Goal: Task Accomplishment & Management: Use online tool/utility

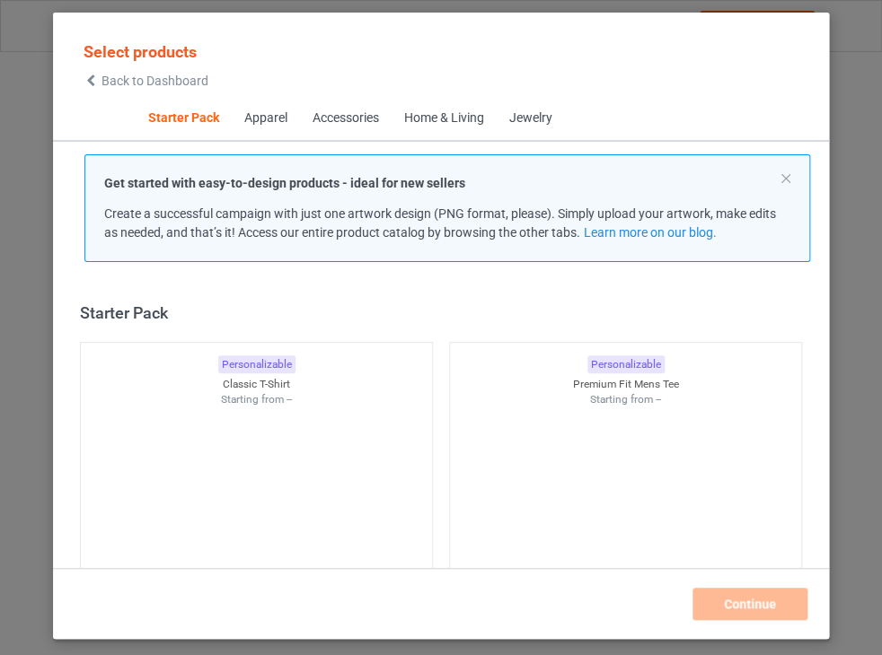
scroll to position [23, 0]
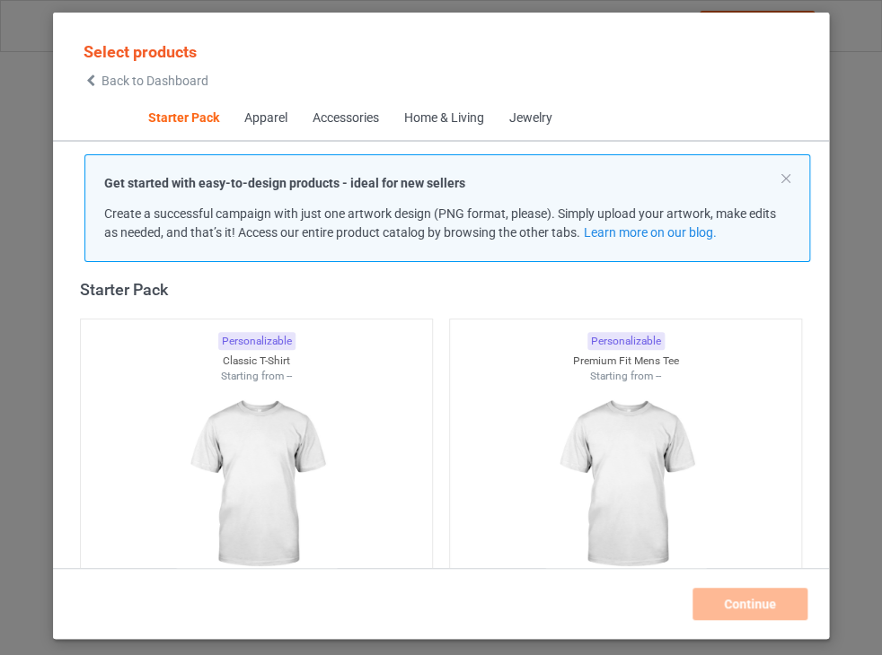
click at [205, 84] on span "Back to Dashboard" at bounding box center [154, 81] width 107 height 14
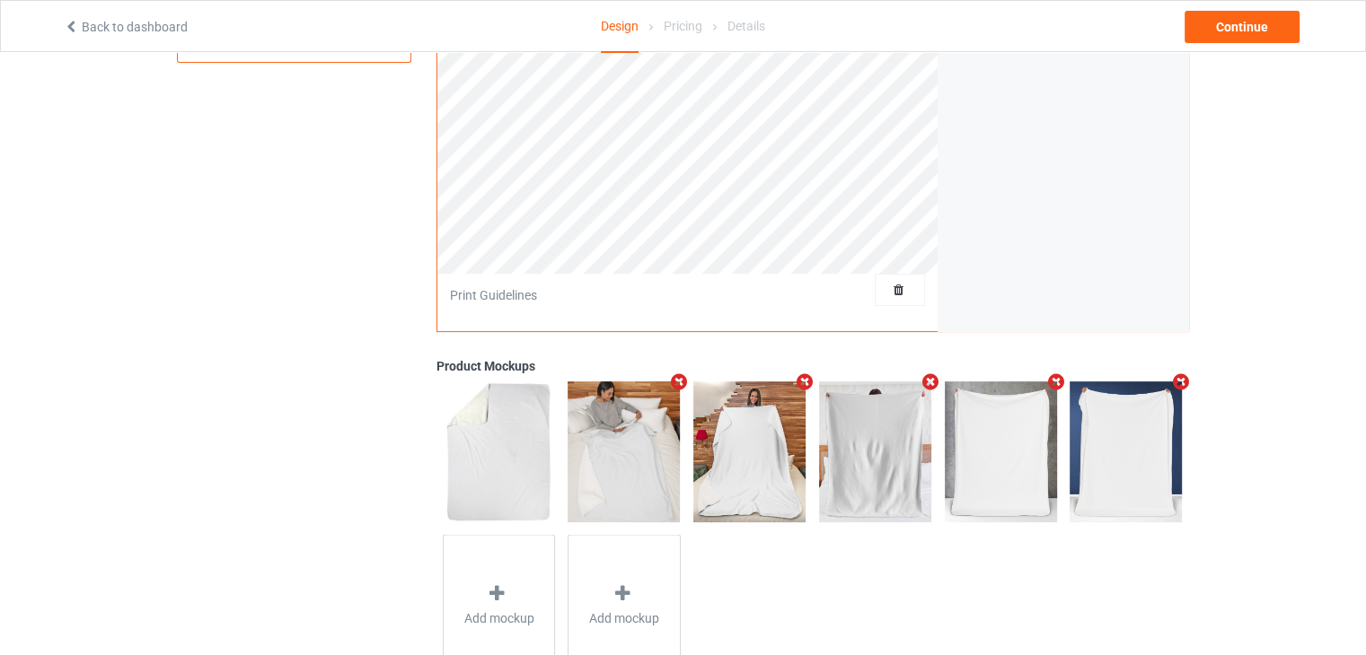
scroll to position [449, 0]
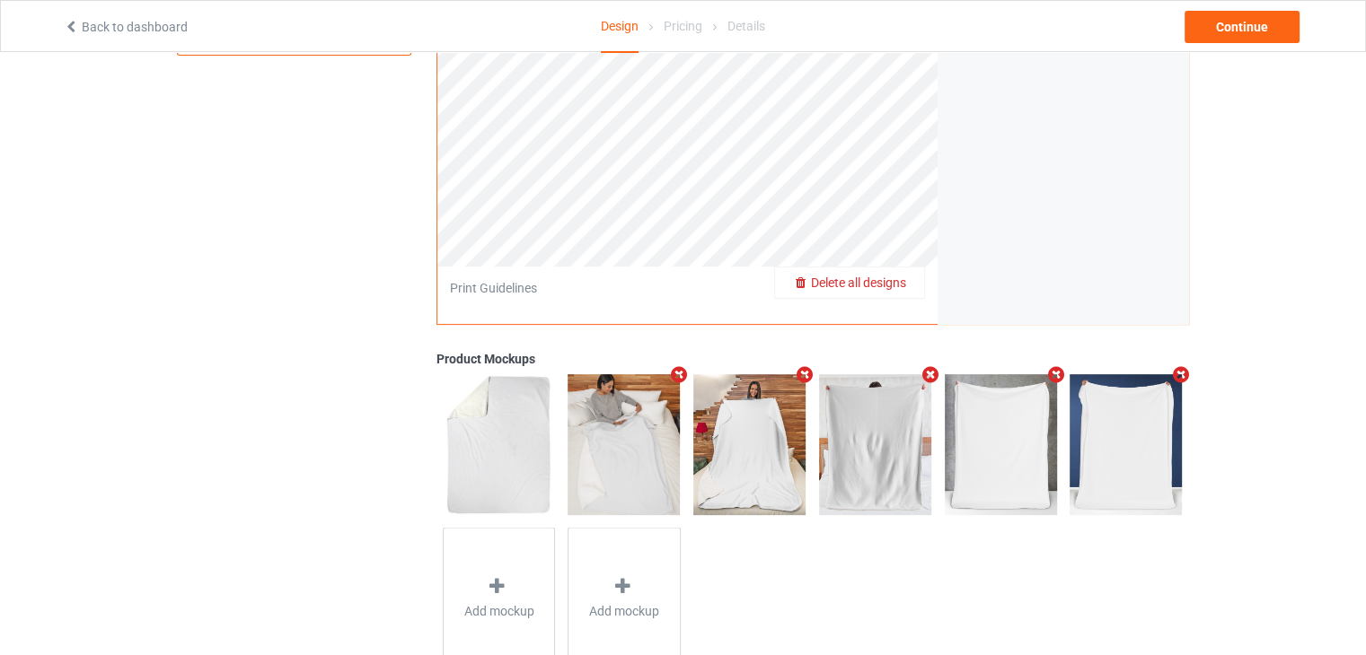
click at [893, 288] on span "Delete all designs" at bounding box center [858, 283] width 95 height 14
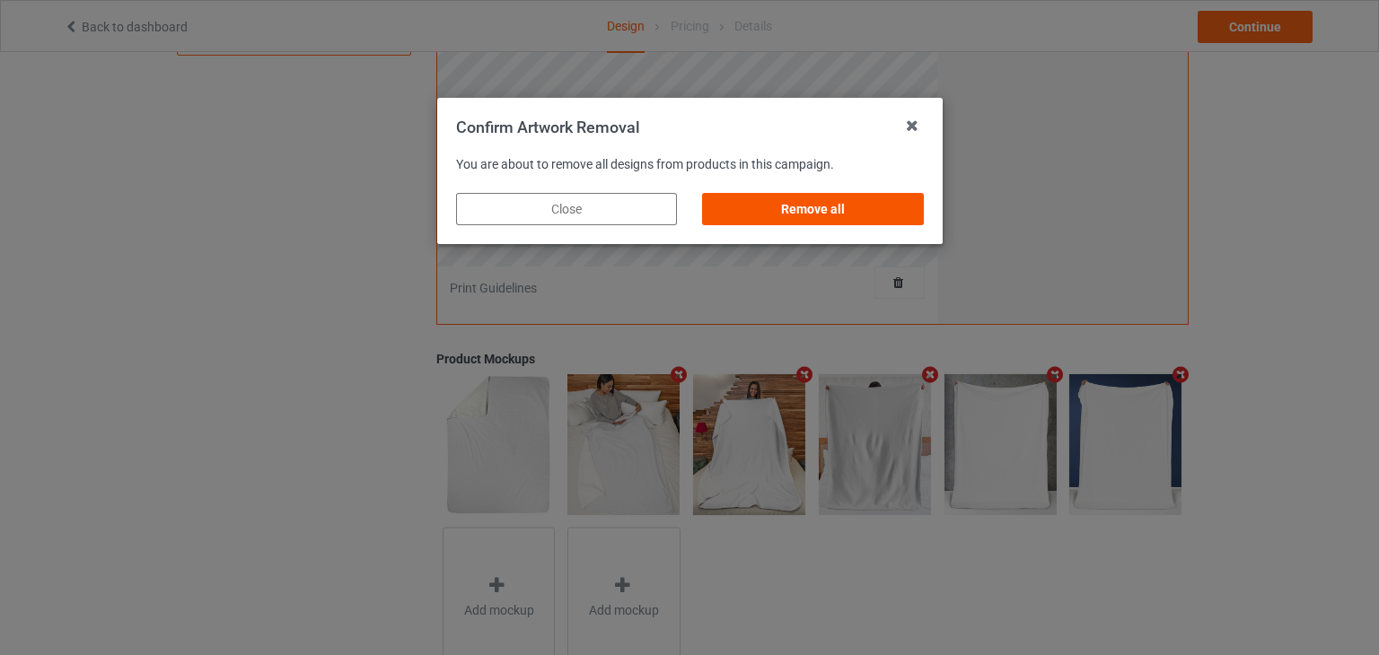
click at [844, 216] on div "Remove all" at bounding box center [812, 209] width 221 height 32
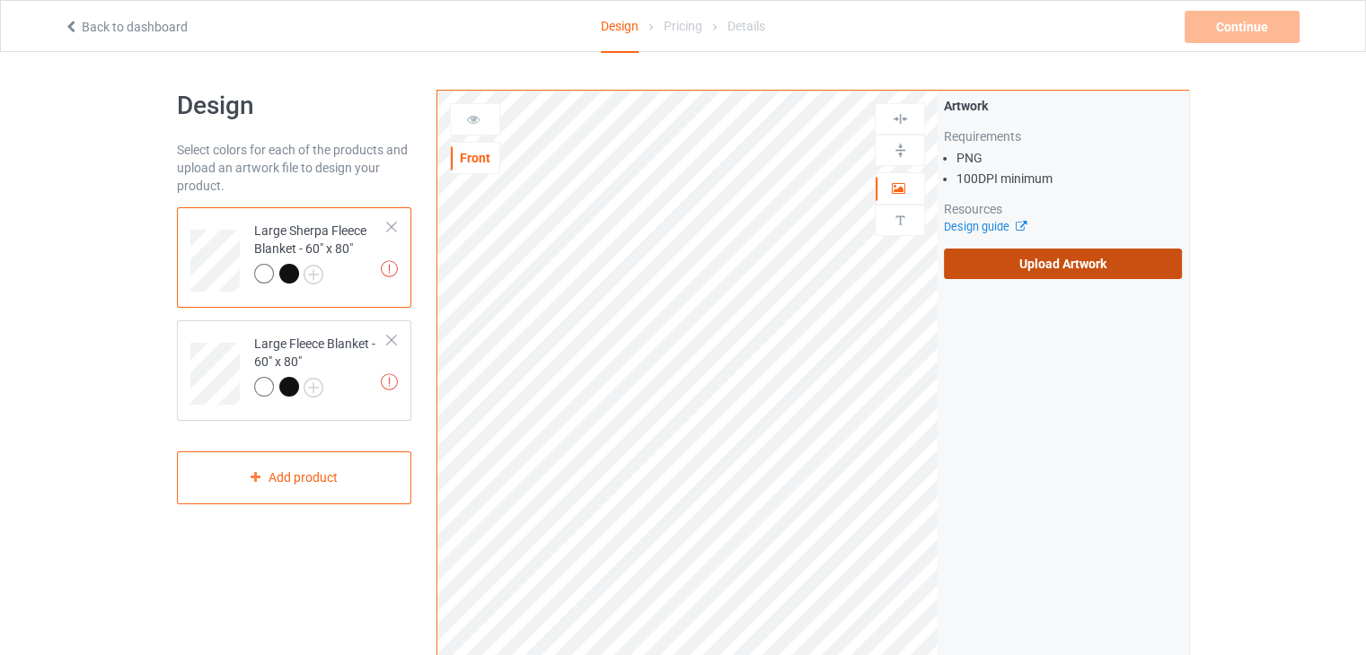
scroll to position [0, 0]
click at [977, 259] on label "Upload Artwork" at bounding box center [1063, 264] width 238 height 31
click at [0, 0] on input "Upload Artwork" at bounding box center [0, 0] width 0 height 0
click at [1038, 249] on label "Upload Artwork" at bounding box center [1063, 264] width 238 height 31
click at [0, 0] on input "Upload Artwork" at bounding box center [0, 0] width 0 height 0
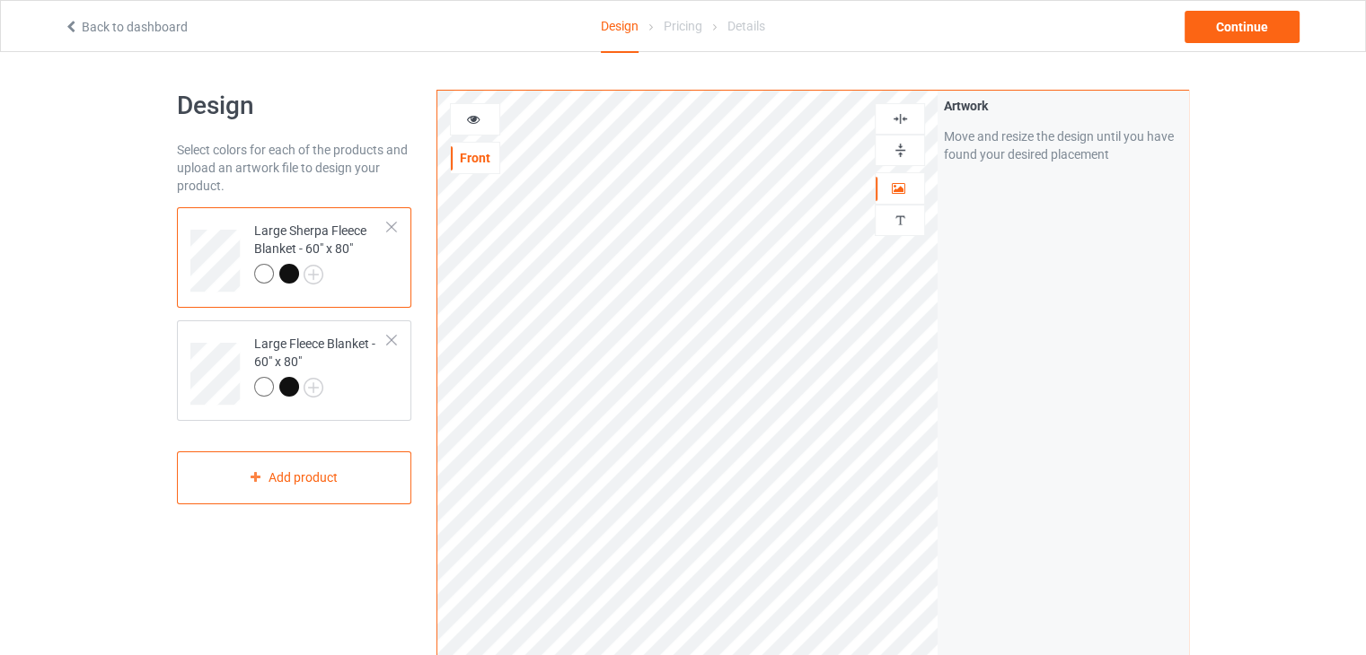
click at [1103, 490] on div "Artwork Move and resize the design until you have found your desired placement" at bounding box center [1062, 432] width 251 height 682
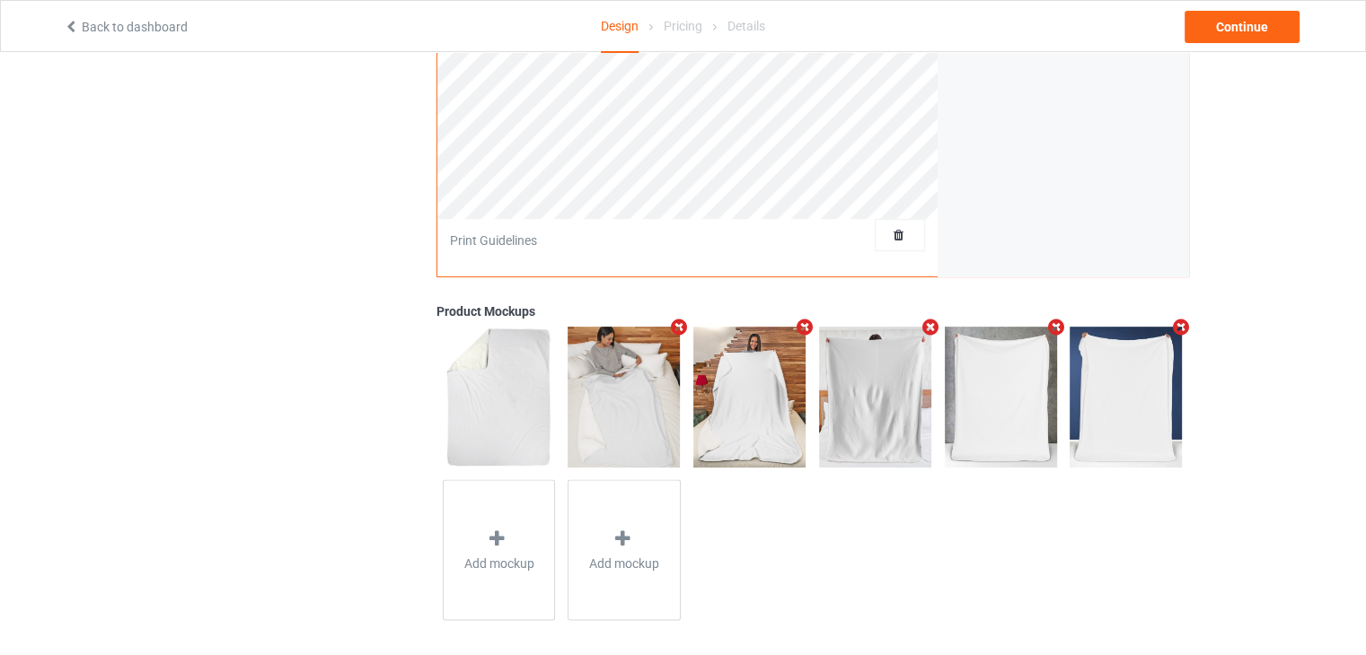
scroll to position [506, 0]
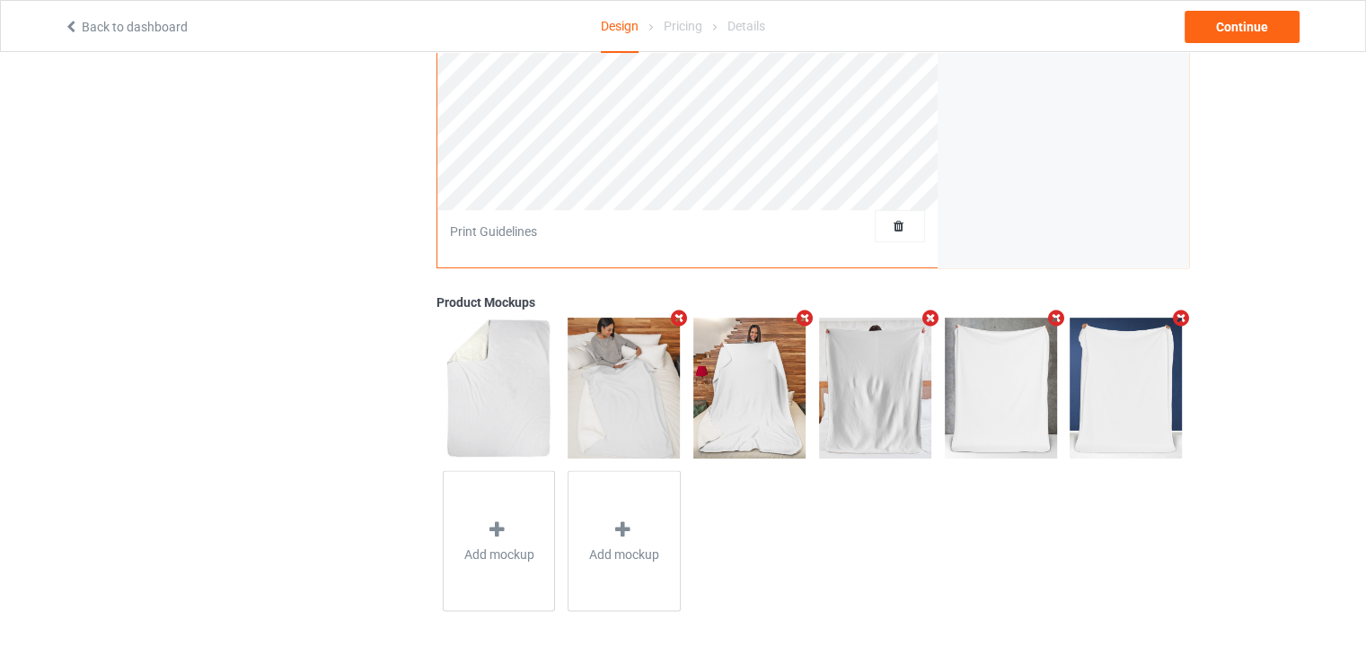
click at [931, 313] on icon "Remove mockup" at bounding box center [930, 318] width 22 height 19
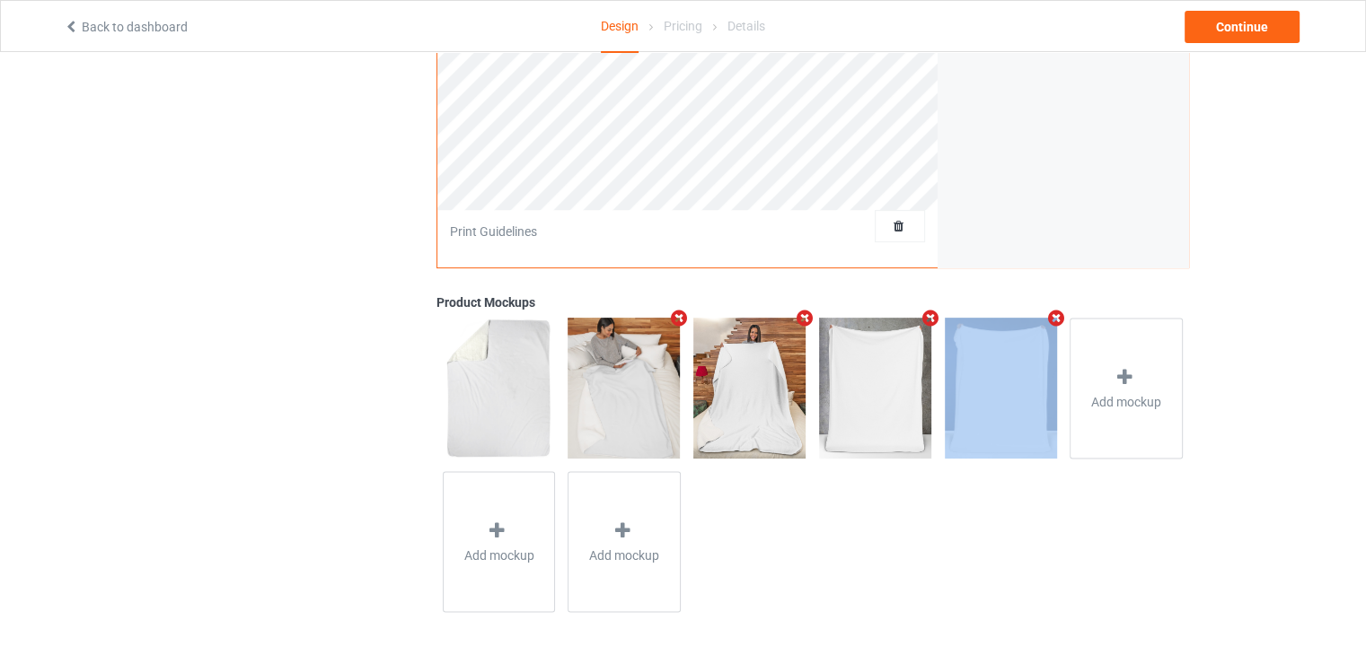
click at [931, 313] on icon "Remove mockup" at bounding box center [930, 318] width 22 height 19
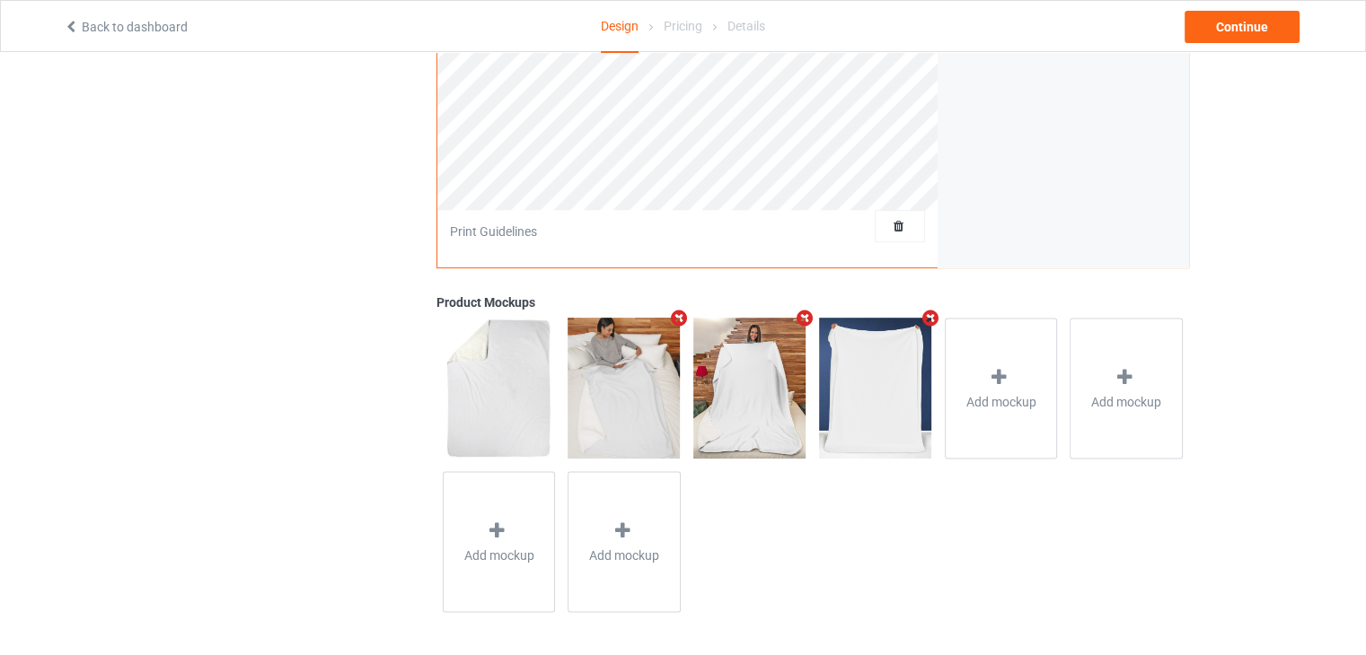
click at [931, 313] on icon "Remove mockup" at bounding box center [930, 318] width 22 height 19
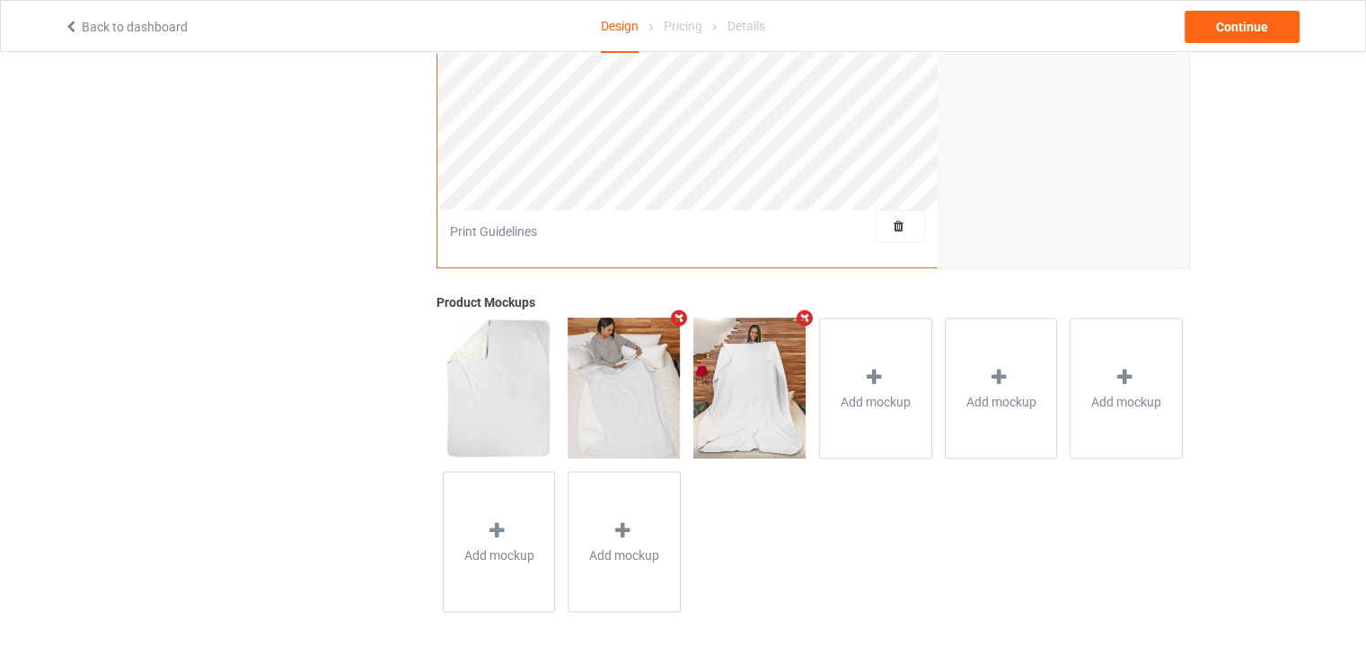
scroll to position [0, 0]
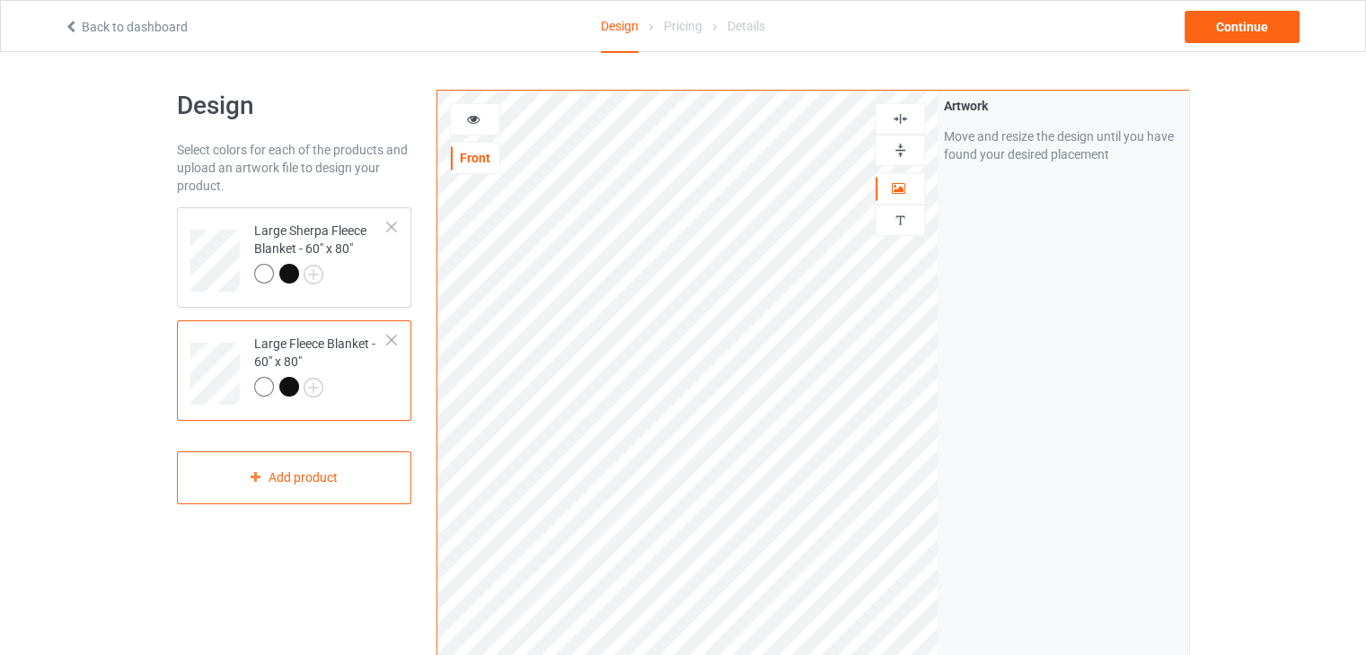
click at [1192, 541] on div "Front Artwork Personalized text Print Guidelines Artwork Move and resize the de…" at bounding box center [813, 606] width 778 height 1059
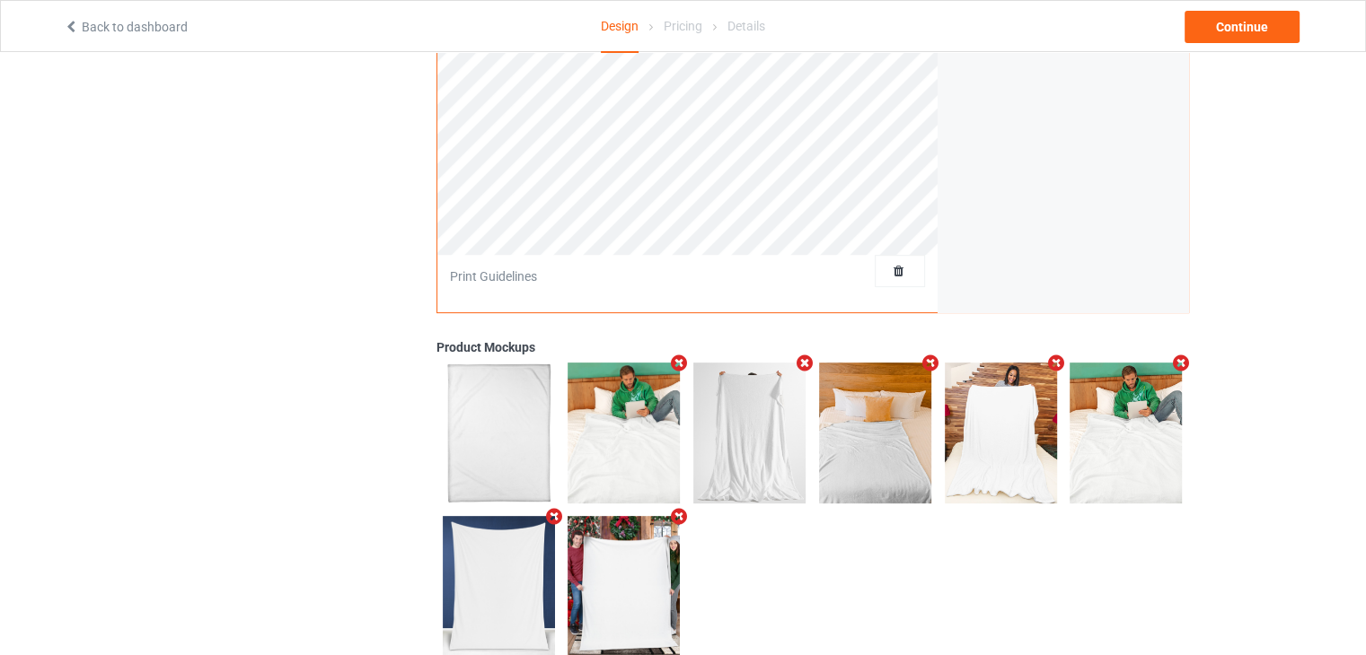
scroll to position [505, 0]
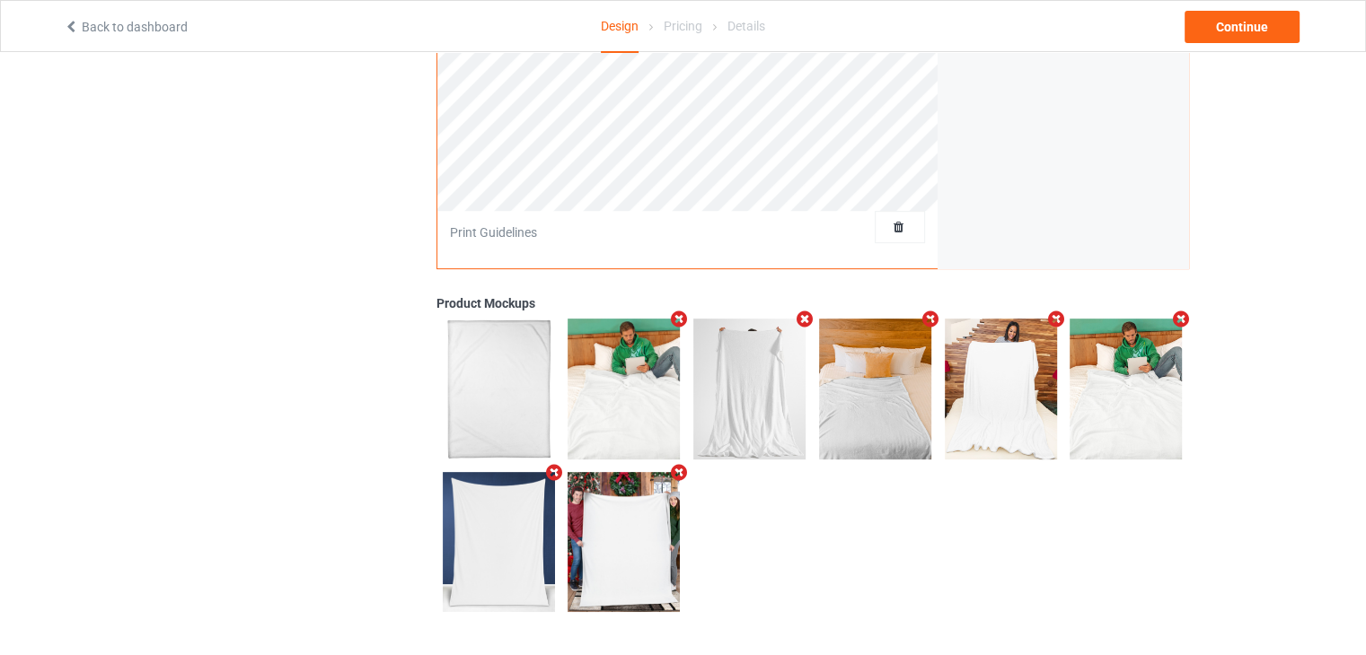
click at [797, 321] on icon "Remove mockup" at bounding box center [805, 319] width 22 height 19
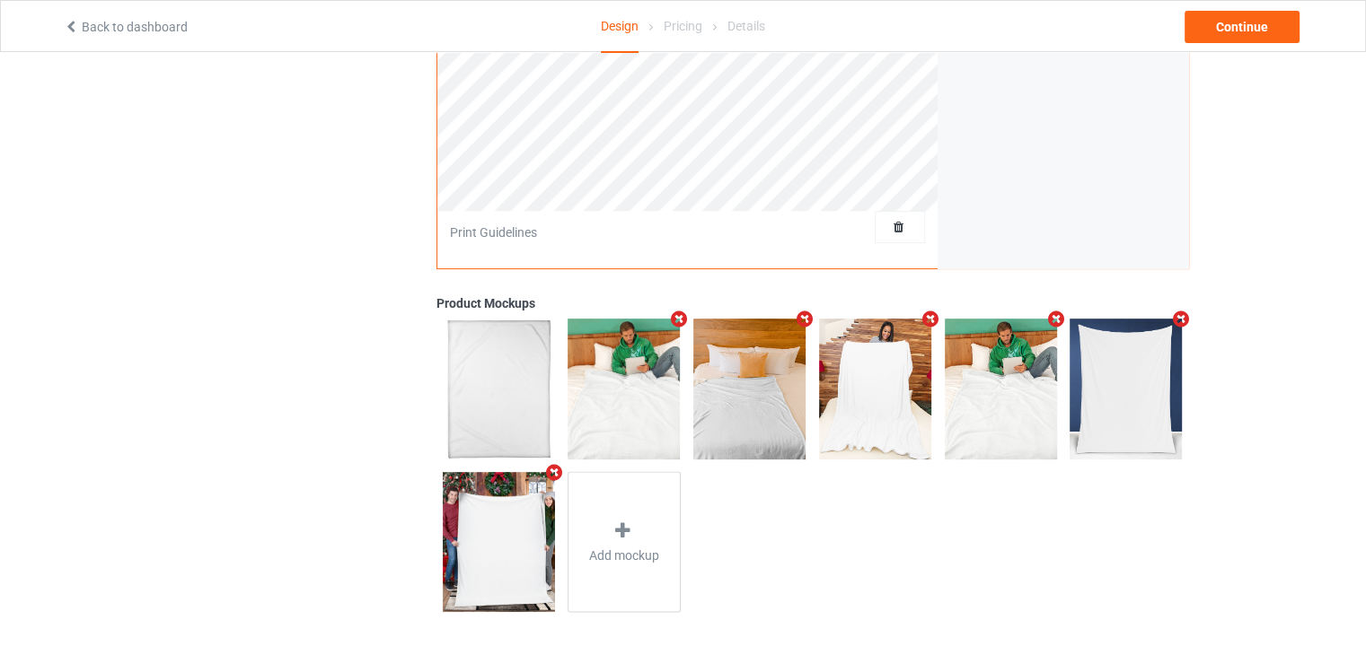
click at [804, 315] on icon "Remove mockup" at bounding box center [805, 319] width 22 height 19
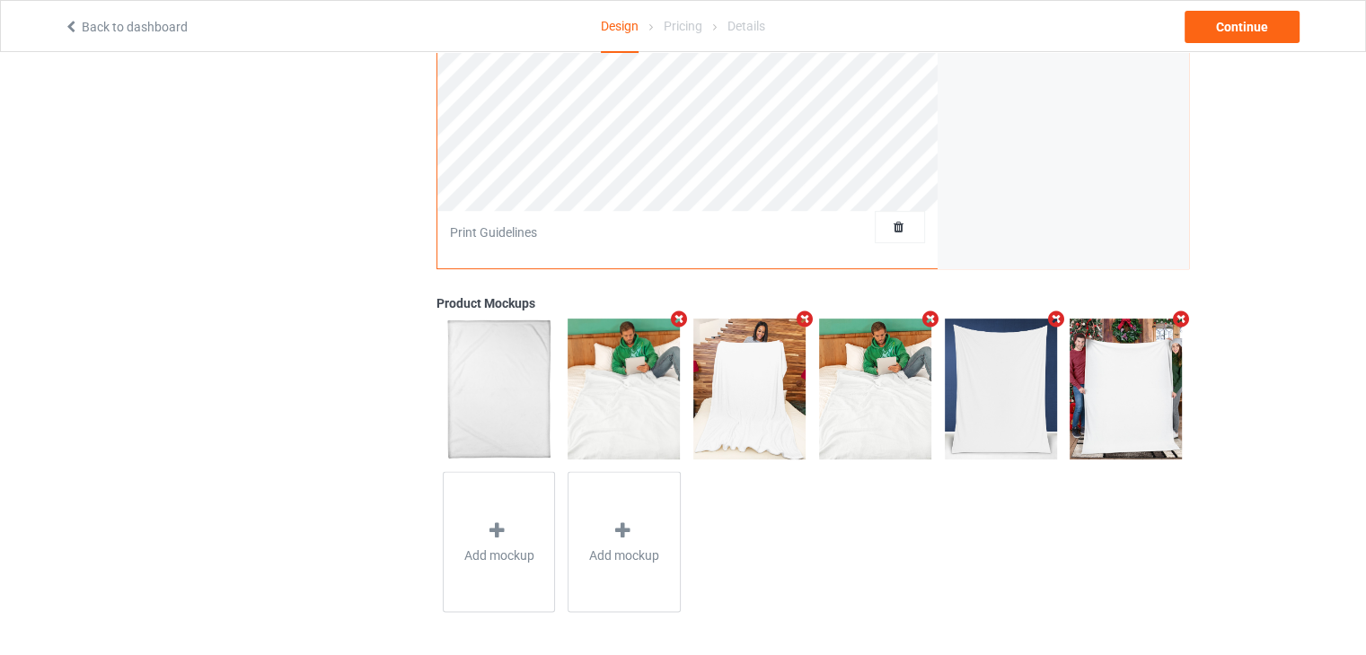
click at [928, 319] on icon "Remove mockup" at bounding box center [930, 319] width 22 height 19
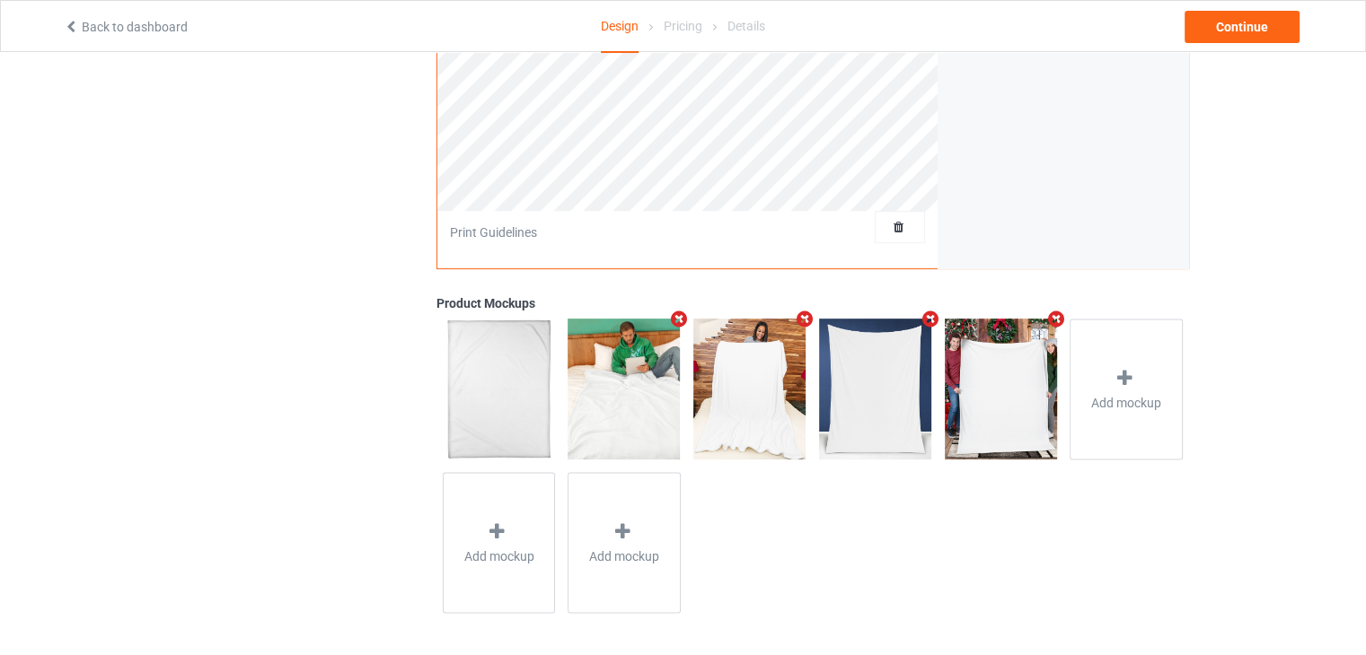
click at [931, 313] on icon "Remove mockup" at bounding box center [930, 319] width 22 height 19
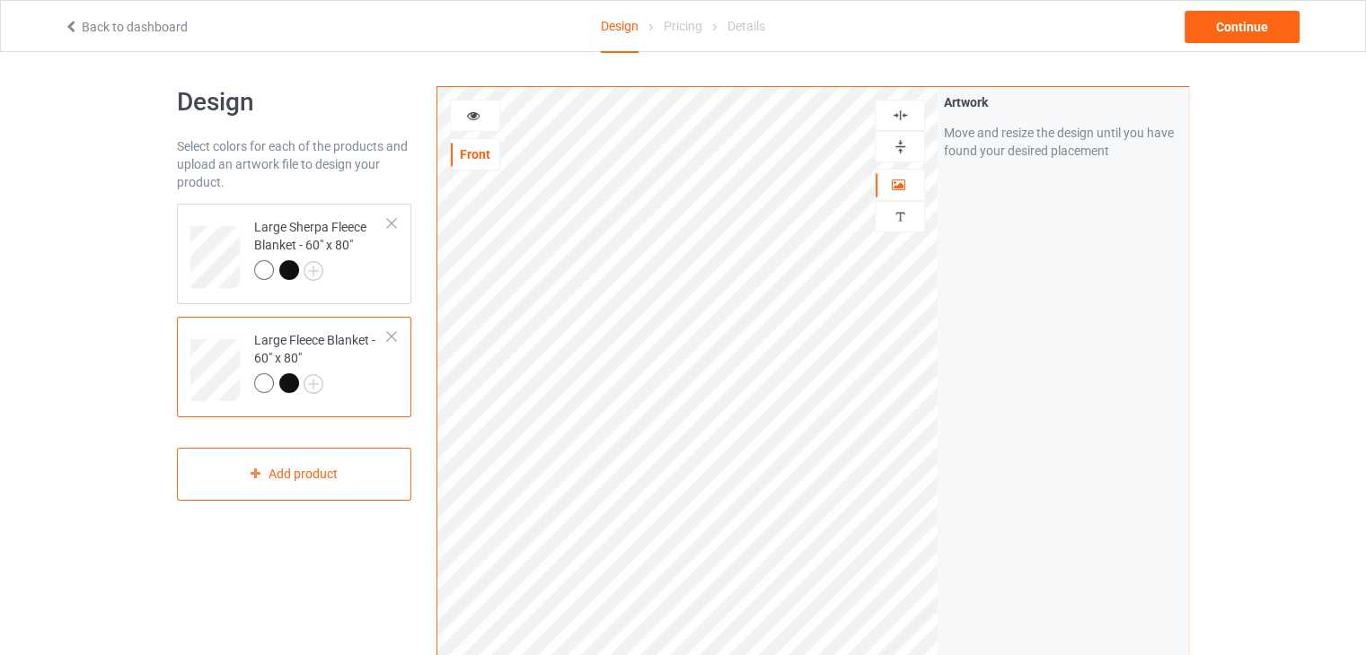
scroll to position [0, 0]
click at [1274, 40] on div "Continue" at bounding box center [1241, 27] width 115 height 32
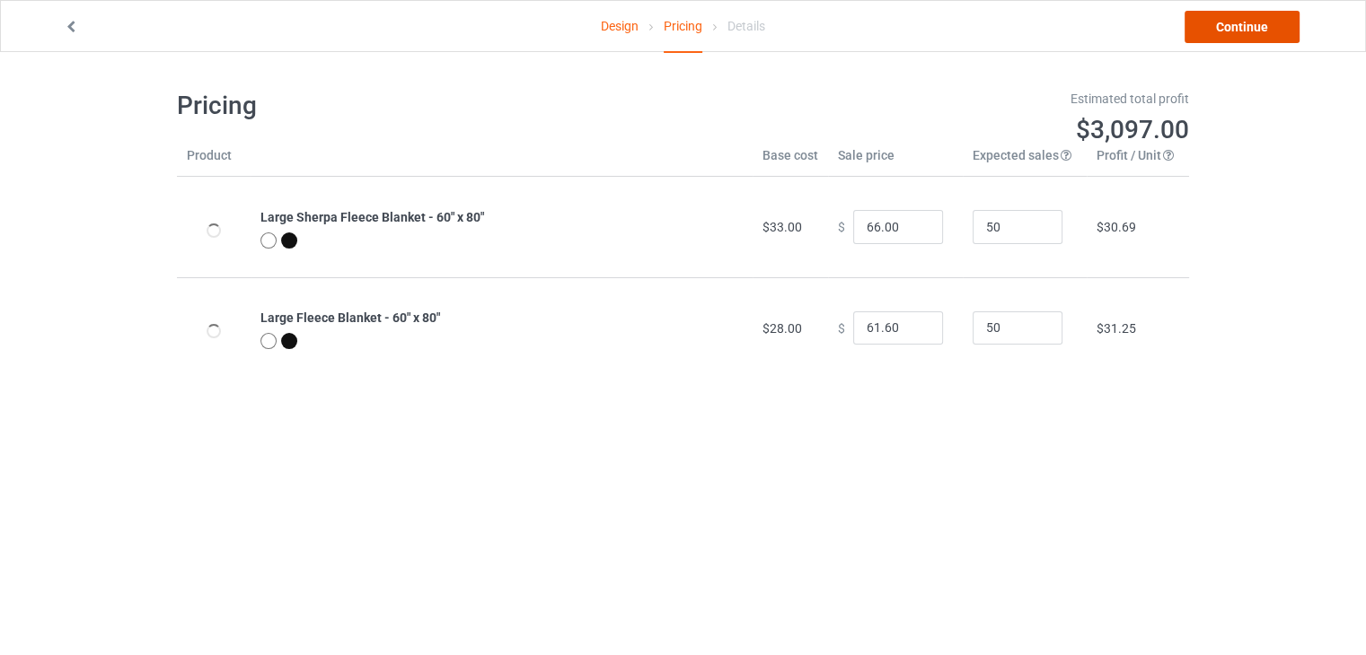
click at [1203, 21] on link "Continue" at bounding box center [1241, 27] width 115 height 32
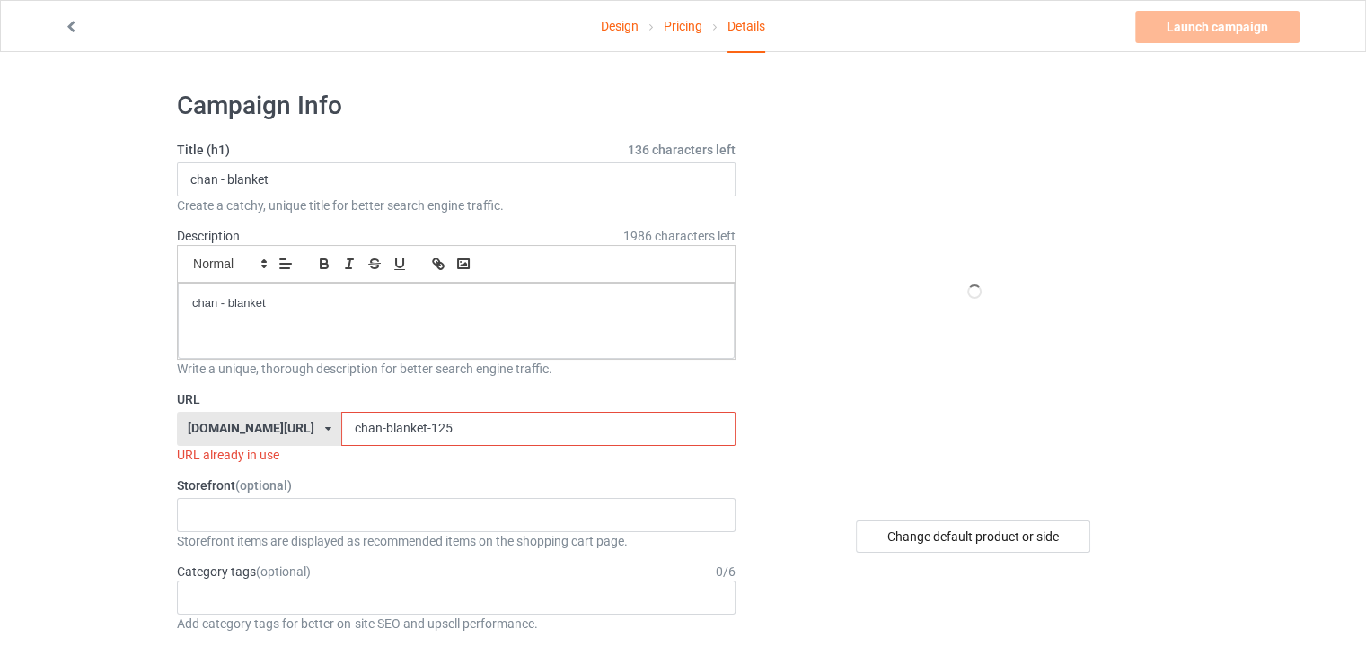
scroll to position [90, 0]
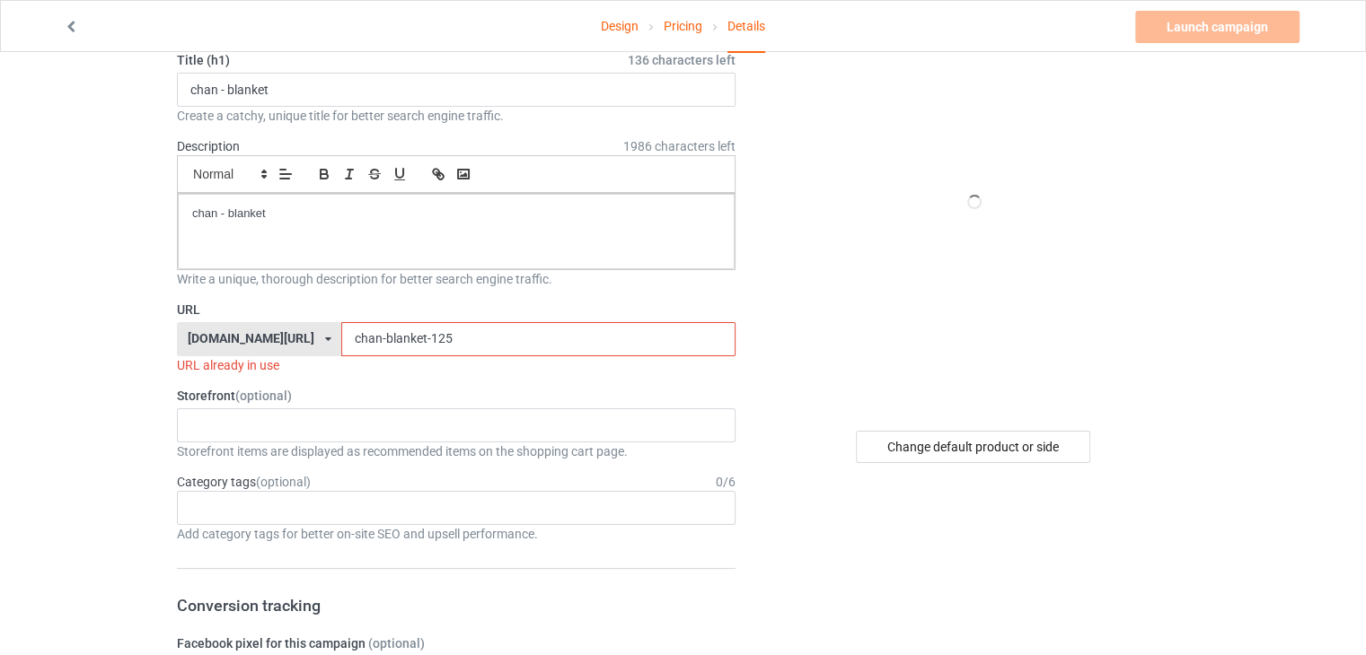
click at [455, 331] on input "chan-blanket-125" at bounding box center [537, 339] width 393 height 34
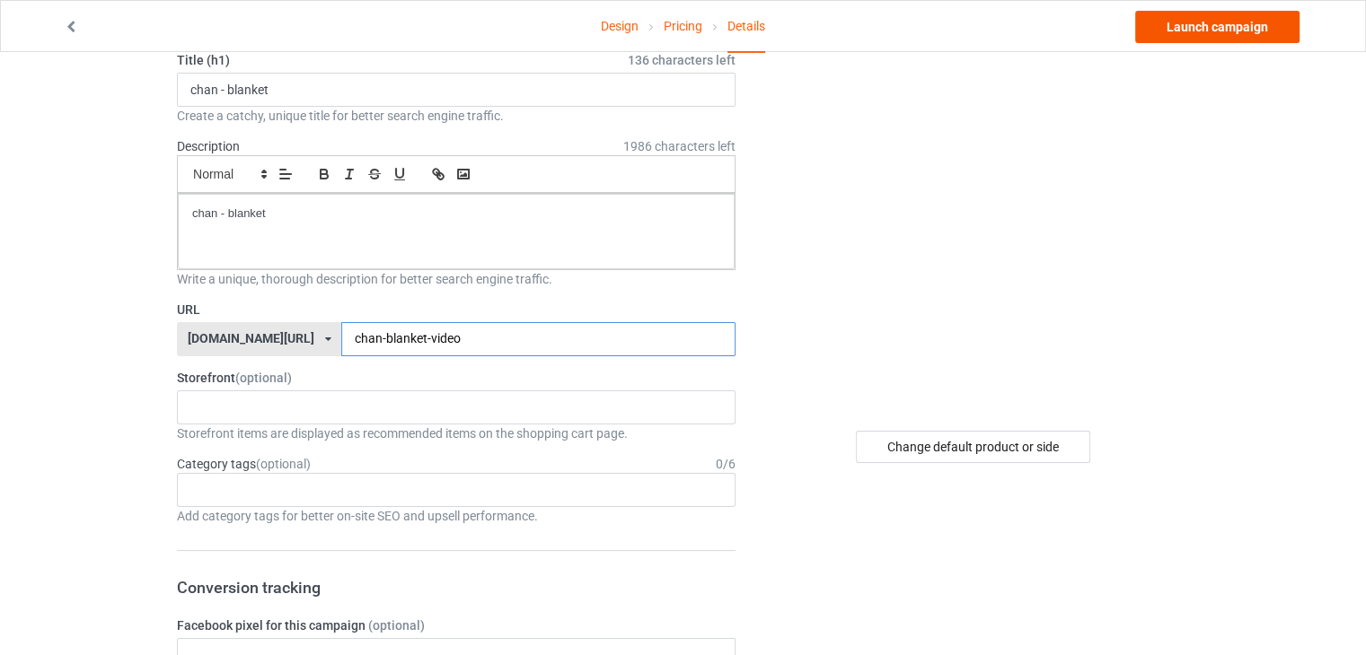
type input "chan-blanket-video"
click at [1201, 31] on link "Launch campaign" at bounding box center [1217, 27] width 164 height 32
